Goal: Information Seeking & Learning: Learn about a topic

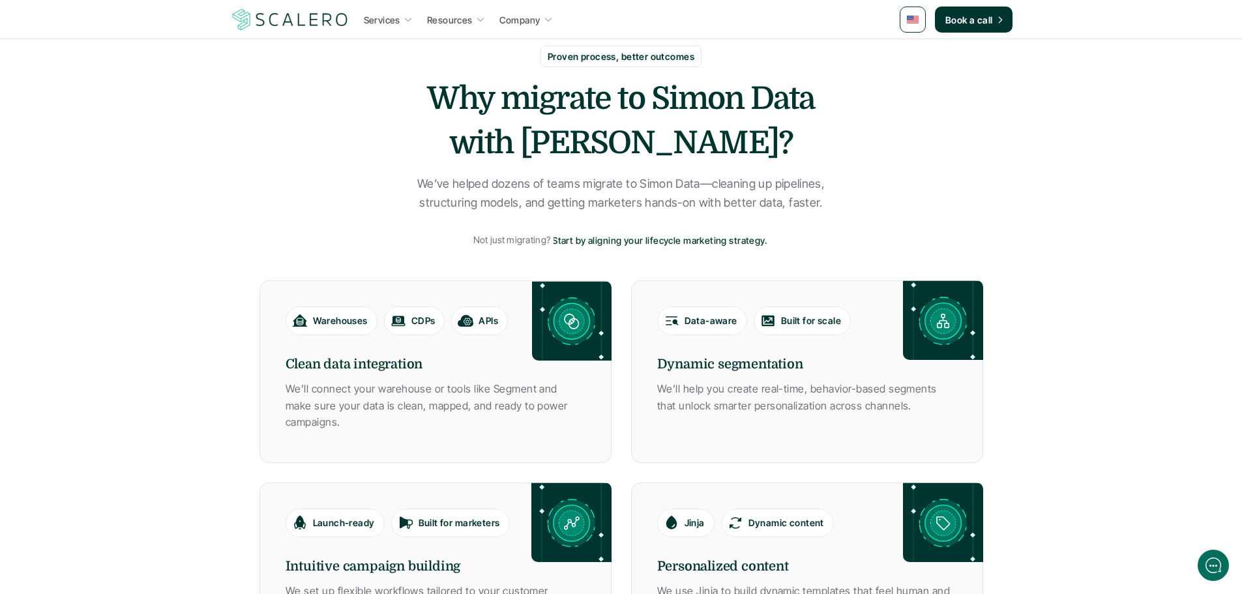
scroll to position [522, 0]
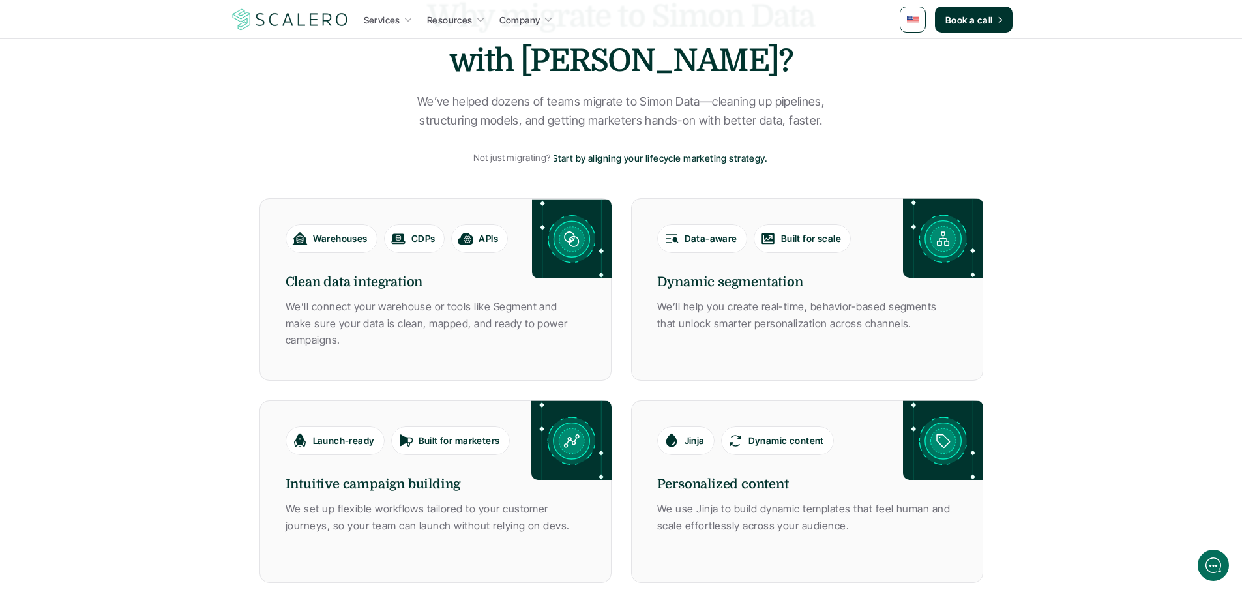
click at [388, 32] on div "Services Resources Company Book a call" at bounding box center [621, 20] width 782 height 26
click at [391, 26] on p "Services" at bounding box center [382, 20] width 37 height 14
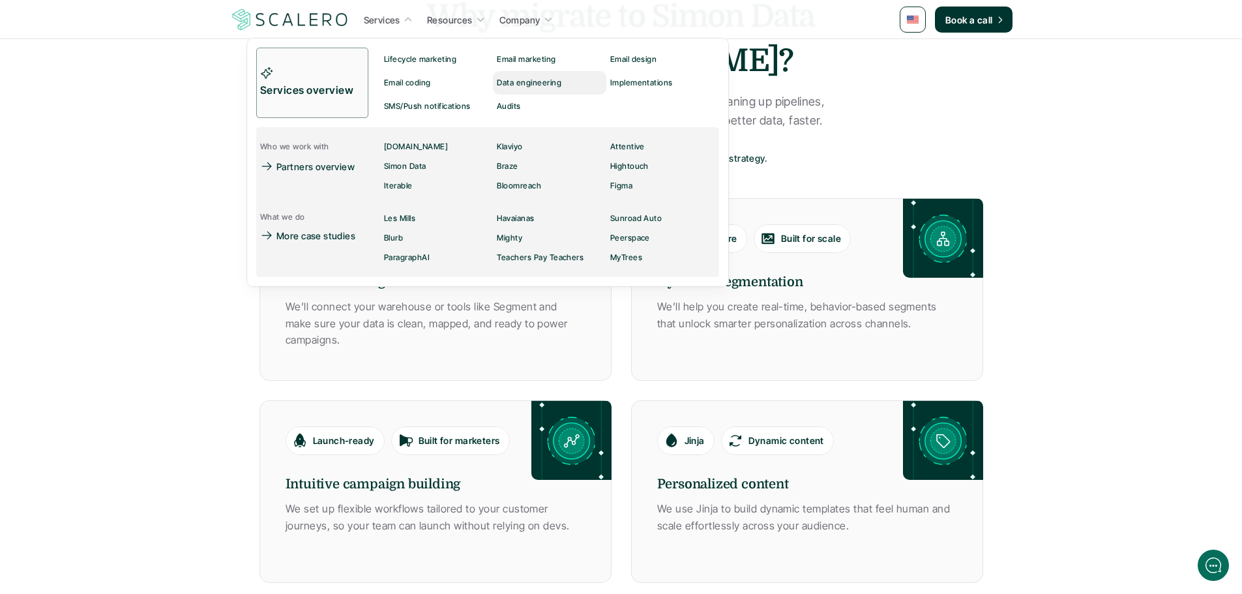
click at [520, 79] on p "Data engineering" at bounding box center [529, 82] width 65 height 9
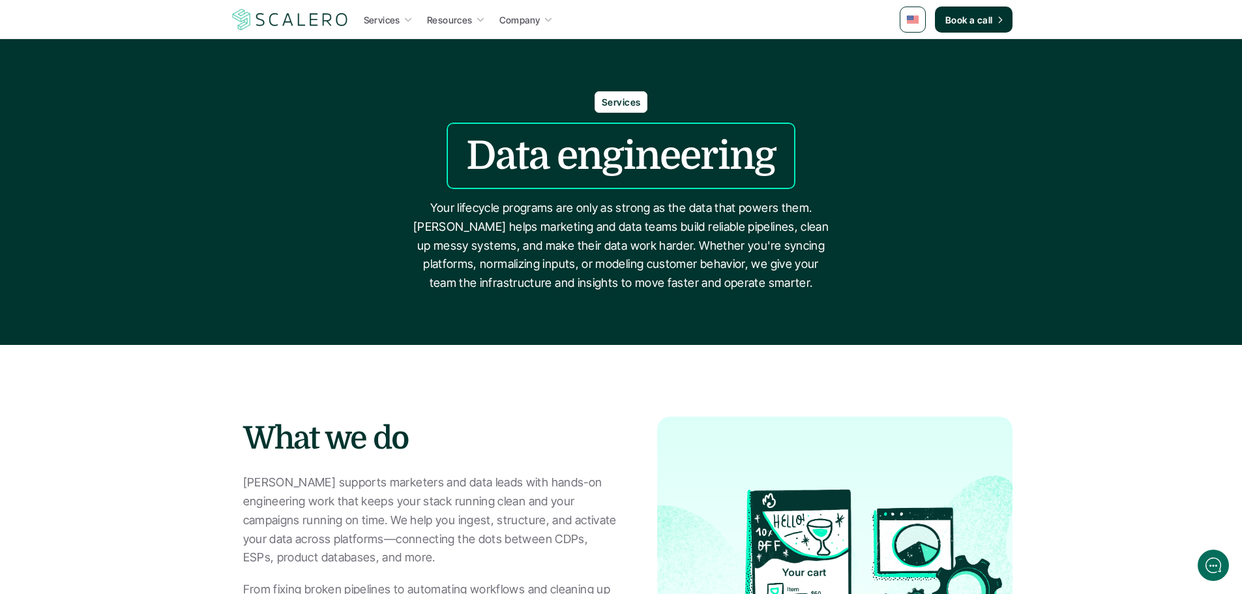
click at [293, 35] on nav "Services Resources Company Book a call" at bounding box center [621, 19] width 1242 height 39
click at [673, 231] on p "Your lifecycle programs are only as strong as the data that powers them. [PERSO…" at bounding box center [621, 246] width 424 height 94
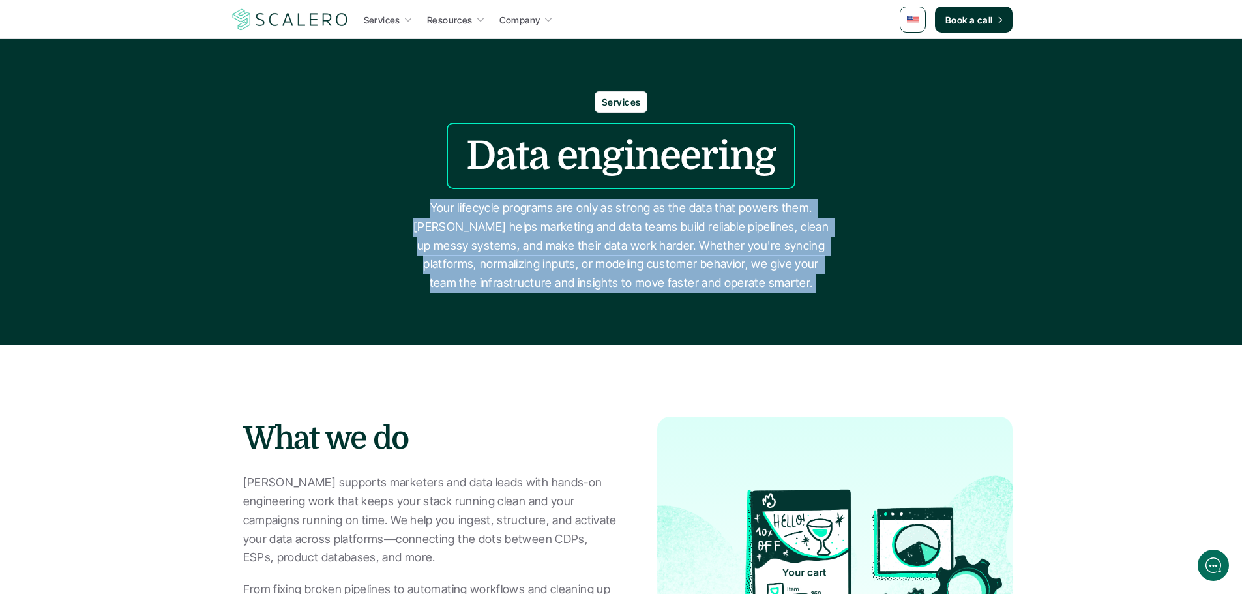
drag, startPoint x: 673, startPoint y: 231, endPoint x: 661, endPoint y: 267, distance: 38.3
click at [661, 267] on p "Your lifecycle programs are only as strong as the data that powers them. [PERSO…" at bounding box center [621, 246] width 424 height 94
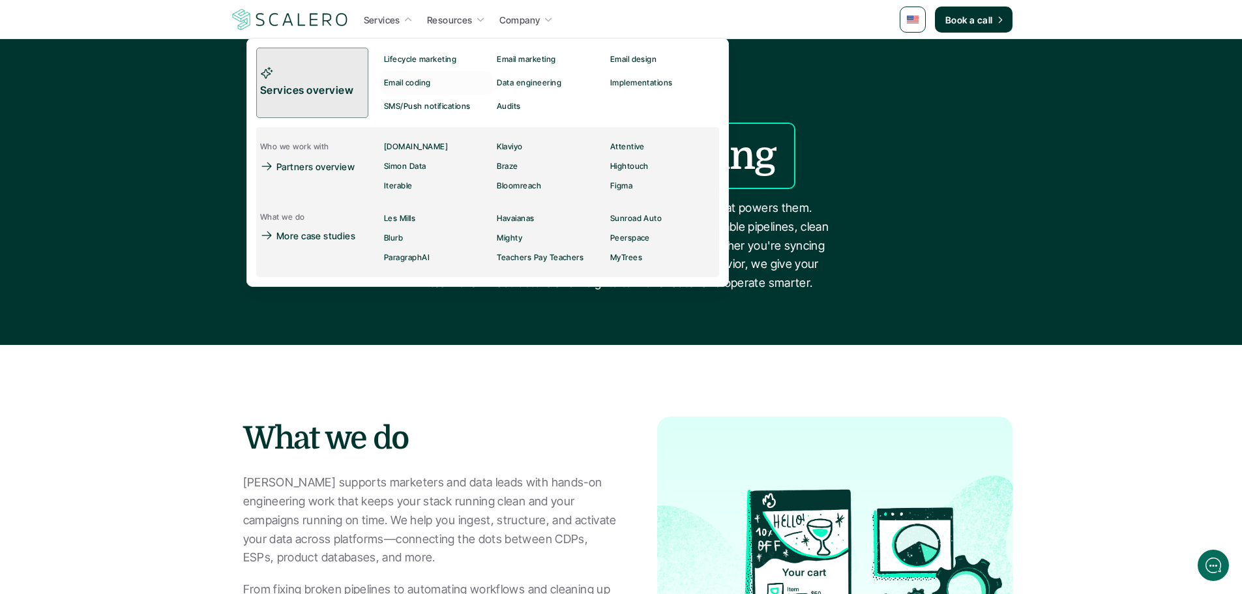
click at [299, 34] on div at bounding box center [487, 147] width 482 height 279
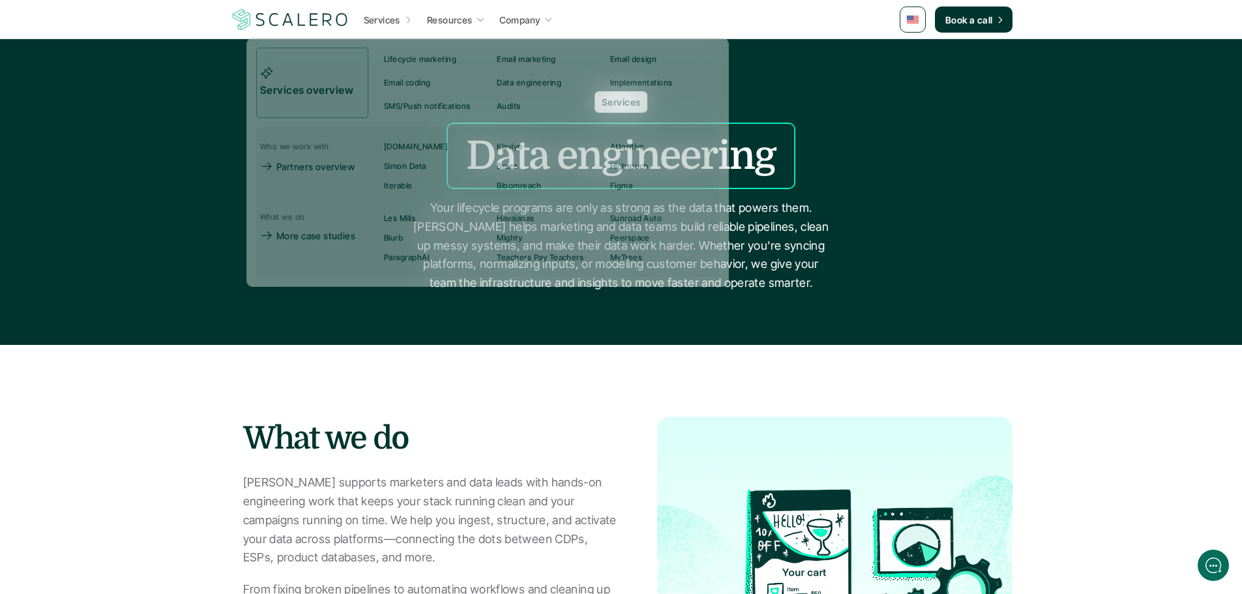
click at [306, 23] on img at bounding box center [290, 19] width 120 height 25
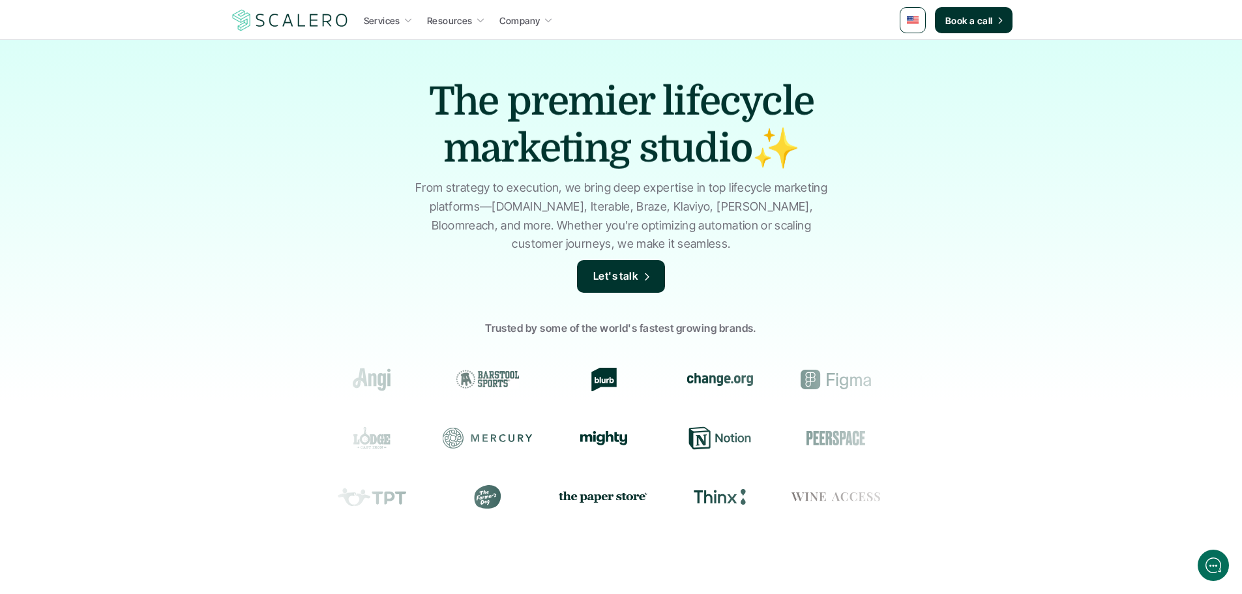
click at [507, 178] on div "The premier lifecycle marketing studio✨ From strategy to execution, we bring de…" at bounding box center [621, 312] width 1242 height 547
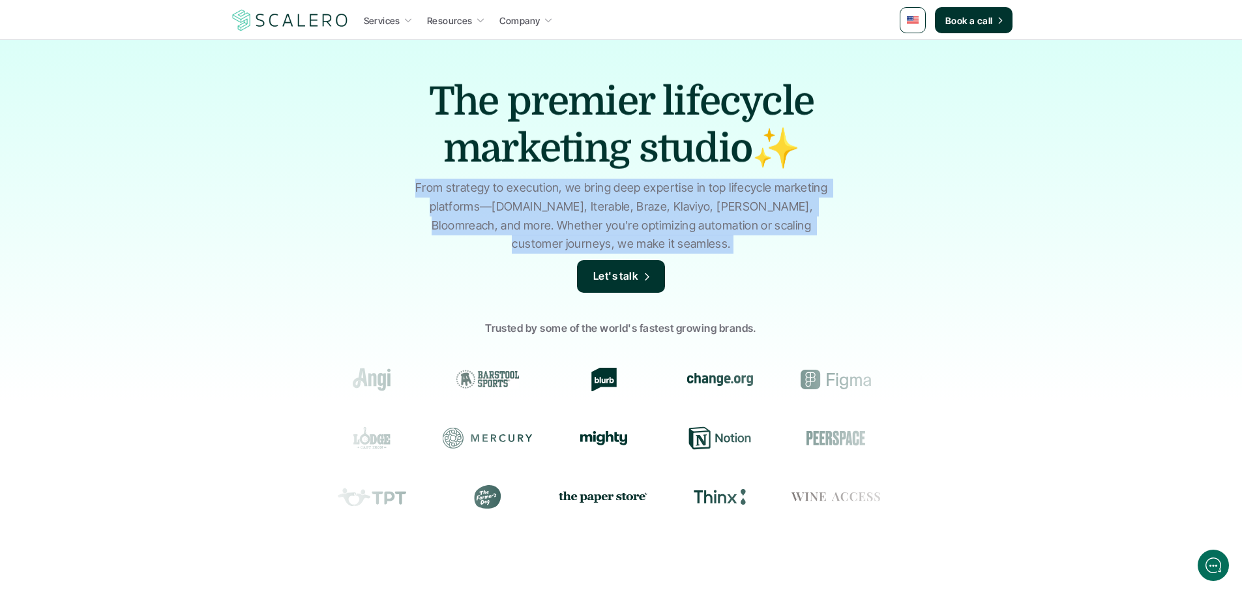
drag, startPoint x: 507, startPoint y: 178, endPoint x: 503, endPoint y: 227, distance: 49.0
click at [503, 227] on div "The premier lifecycle marketing studio✨ From strategy to execution, we bring de…" at bounding box center [621, 312] width 1242 height 547
click at [503, 227] on p "From strategy to execution, we bring deep expertise in top lifecycle marketing …" at bounding box center [621, 216] width 424 height 75
